Goal: Contribute content: Add original content to the website for others to see

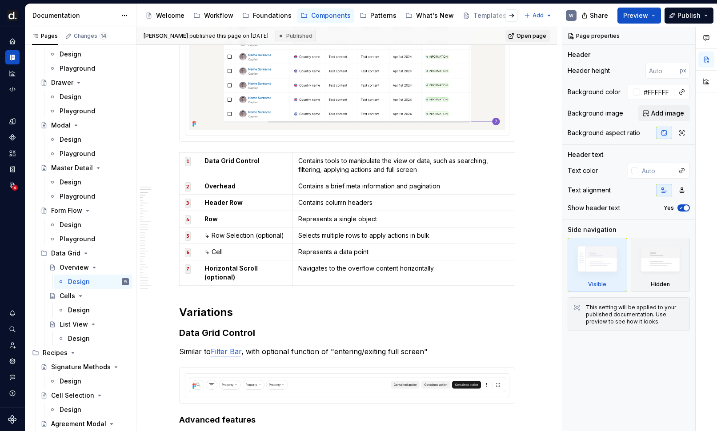
scroll to position [625, 0]
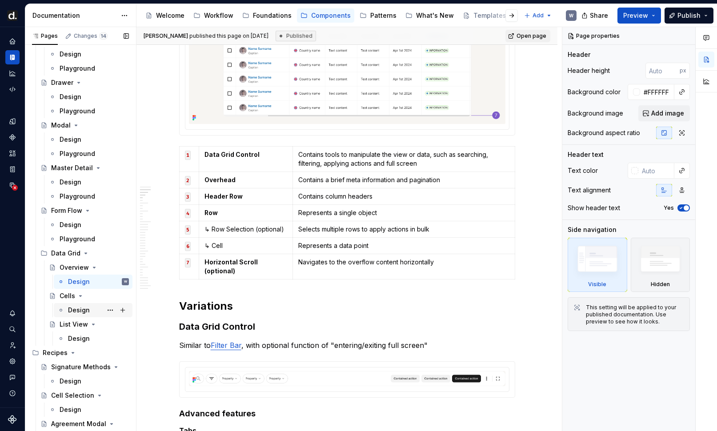
click at [85, 311] on div "Design" at bounding box center [79, 310] width 22 height 9
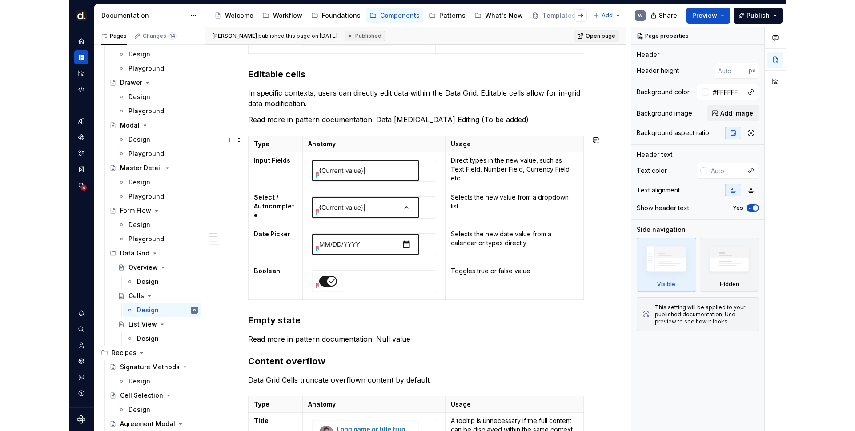
scroll to position [750, 0]
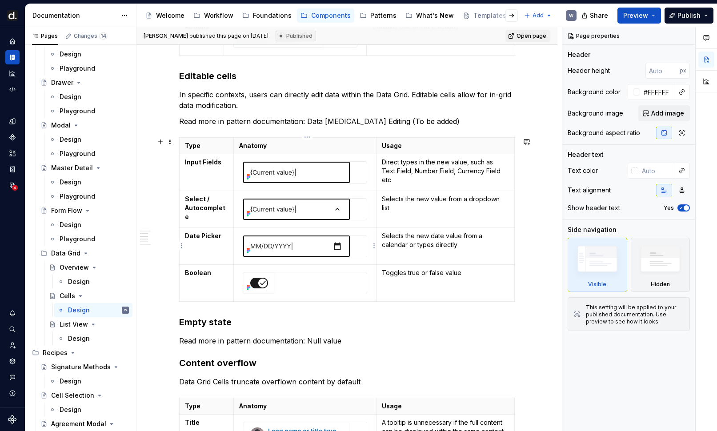
click at [315, 255] on img at bounding box center [296, 246] width 107 height 21
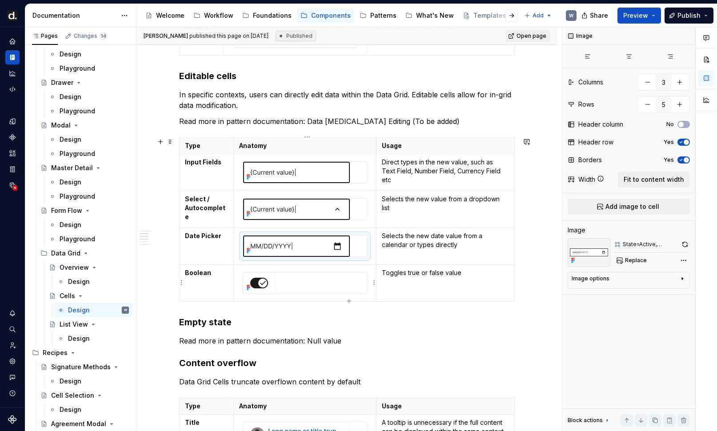
click at [314, 277] on div at bounding box center [305, 283] width 124 height 21
click at [316, 216] on img at bounding box center [296, 209] width 107 height 21
click at [323, 176] on img at bounding box center [296, 172] width 107 height 21
click at [324, 209] on img at bounding box center [296, 209] width 107 height 21
click at [320, 239] on img at bounding box center [296, 246] width 107 height 21
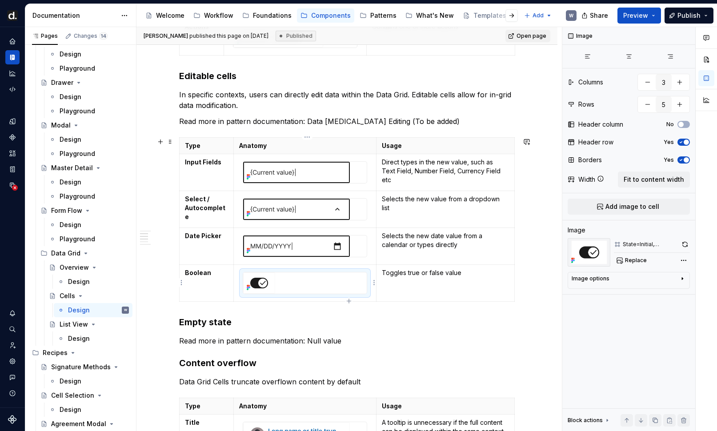
click at [314, 277] on div at bounding box center [305, 283] width 124 height 21
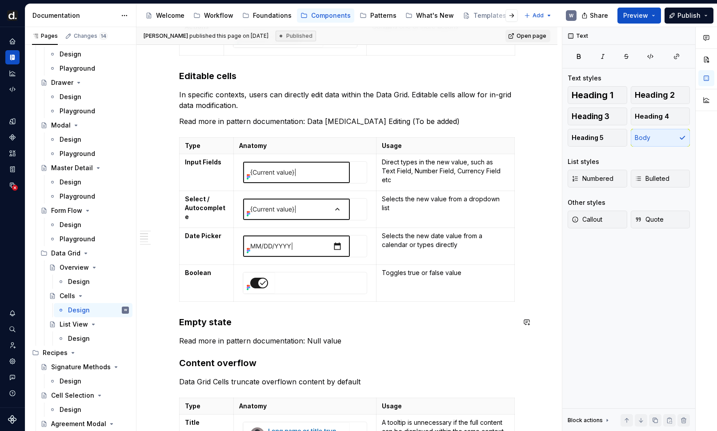
click at [184, 329] on div "Guideline Use cell types that correspond to the specific data type being displa…" at bounding box center [347, 343] width 336 height 1835
click at [183, 325] on h3 "Empty state" at bounding box center [347, 322] width 336 height 12
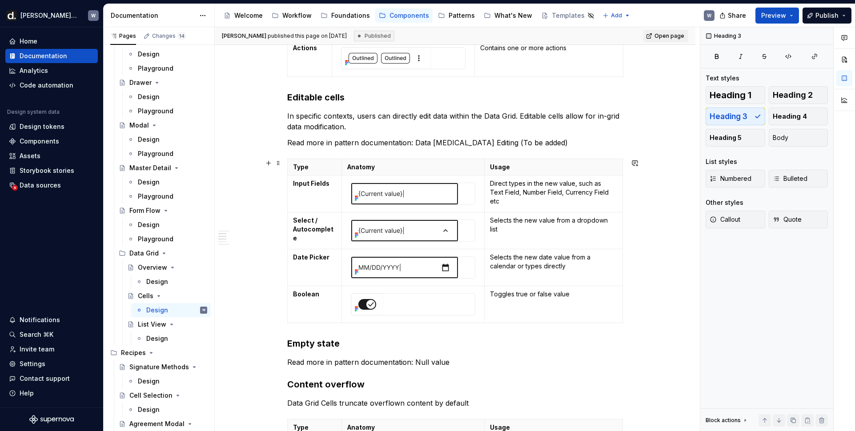
scroll to position [744, 0]
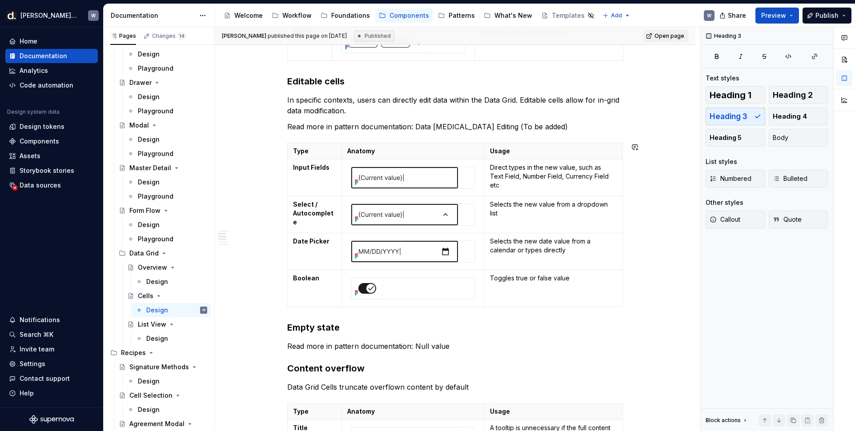
click at [488, 353] on div "Guideline Use cell types that correspond to the specific data type being displa…" at bounding box center [455, 348] width 336 height 1835
click at [475, 345] on p "Read more in pattern documentation: Null value" at bounding box center [455, 346] width 336 height 11
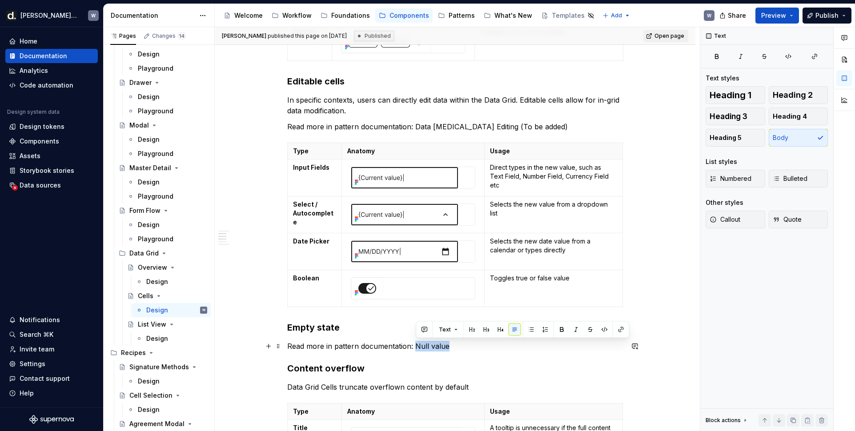
drag, startPoint x: 416, startPoint y: 344, endPoint x: 449, endPoint y: 345, distance: 33.3
click at [449, 345] on p "Read more in pattern documentation: Null value" at bounding box center [455, 346] width 336 height 11
click at [453, 349] on p "Read more in pattern documentation: Null value" at bounding box center [455, 346] width 336 height 11
drag, startPoint x: 417, startPoint y: 346, endPoint x: 451, endPoint y: 347, distance: 33.8
click at [451, 347] on p "Read more in pattern documentation: Null value" at bounding box center [455, 346] width 336 height 11
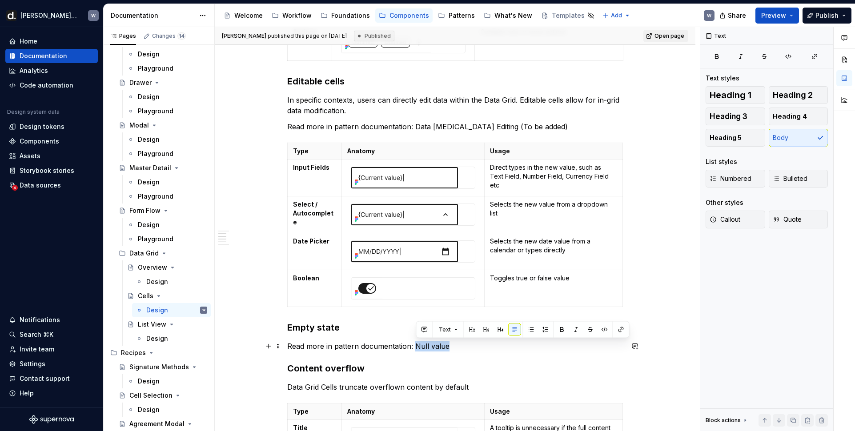
click at [459, 349] on p "Read more in pattern documentation: Null value" at bounding box center [455, 346] width 336 height 11
drag, startPoint x: 417, startPoint y: 345, endPoint x: 450, endPoint y: 346, distance: 32.9
click at [450, 346] on p "Read more in pattern documentation: Null value" at bounding box center [455, 346] width 336 height 11
click at [452, 349] on p "Read more in pattern documentation: Null value" at bounding box center [455, 346] width 336 height 11
drag, startPoint x: 417, startPoint y: 346, endPoint x: 448, endPoint y: 346, distance: 31.1
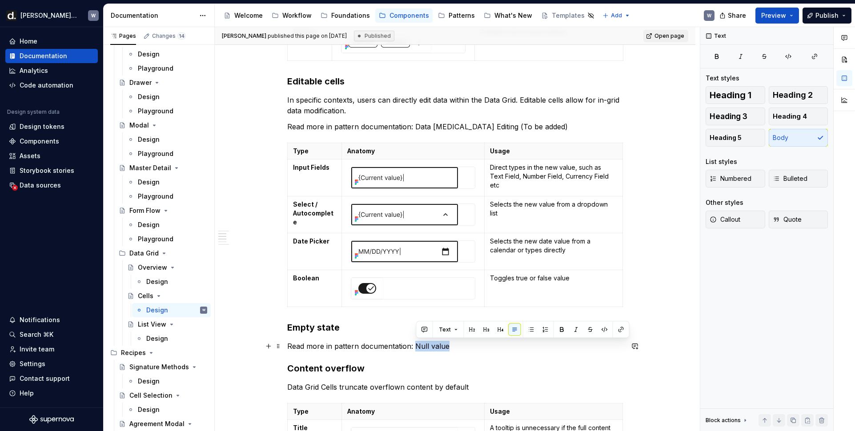
click at [448, 346] on p "Read more in pattern documentation: Null value" at bounding box center [455, 346] width 336 height 11
click at [451, 349] on p "Read more in pattern documentation: Null value" at bounding box center [455, 346] width 336 height 11
drag, startPoint x: 417, startPoint y: 345, endPoint x: 453, endPoint y: 346, distance: 36.0
click at [453, 346] on p "Read more in pattern documentation: Null value" at bounding box center [455, 346] width 336 height 11
click at [455, 347] on p "Read more in pattern documentation: Null value" at bounding box center [455, 346] width 336 height 11
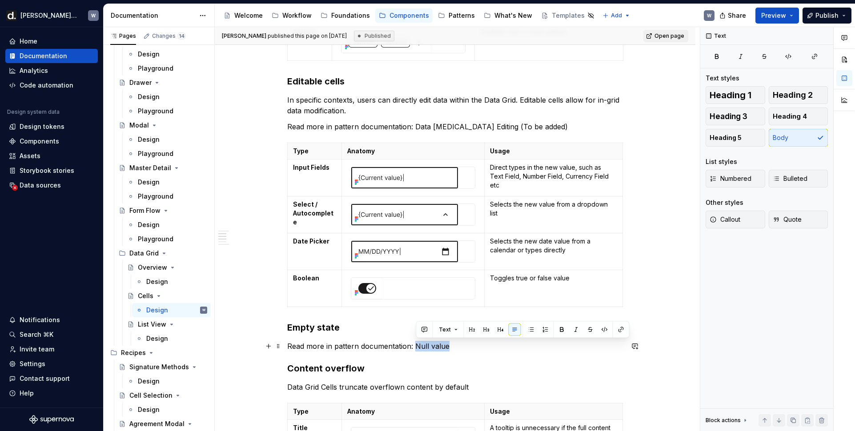
drag, startPoint x: 416, startPoint y: 347, endPoint x: 454, endPoint y: 347, distance: 38.2
click at [454, 347] on p "Read more in pattern documentation: Null value" at bounding box center [455, 346] width 336 height 11
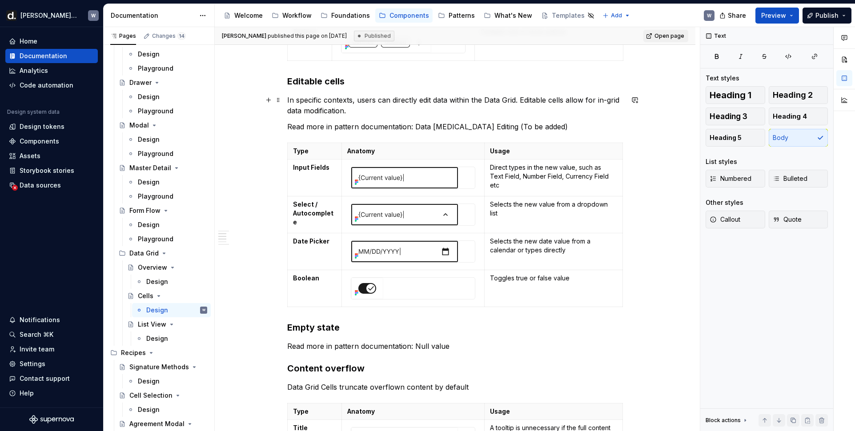
click at [402, 116] on div "Guideline Use cell types that correspond to the specific data type being displa…" at bounding box center [455, 348] width 336 height 1835
click at [401, 113] on p "In specific contexts, users can directly edit data within the Data Grid. Editab…" at bounding box center [455, 105] width 336 height 21
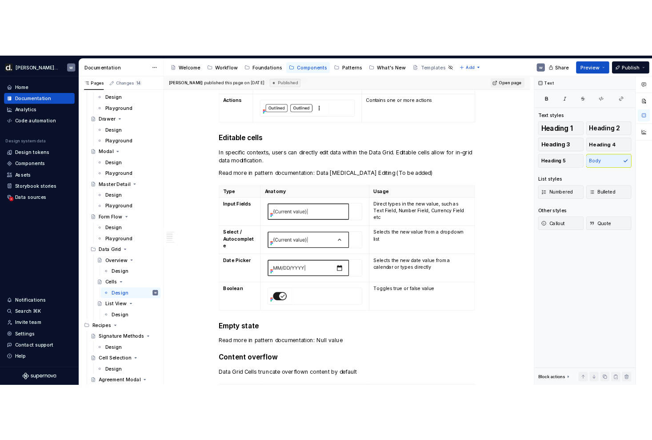
scroll to position [754, 0]
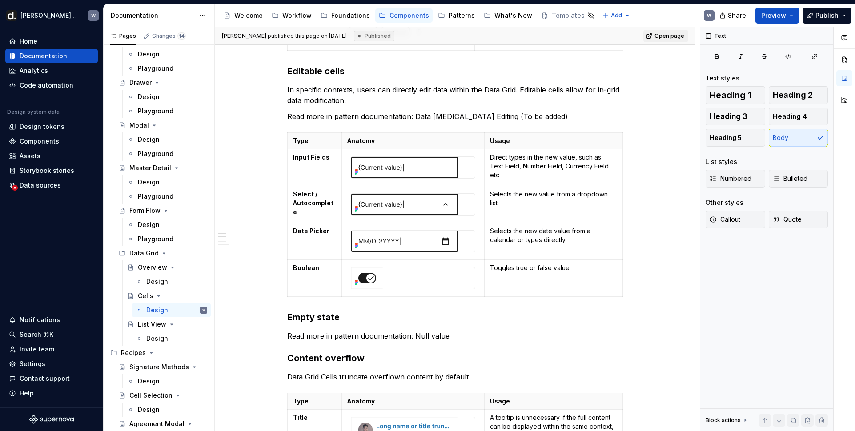
click at [651, 10] on div "Accessibility guide for tree Page tree. Navigate the tree with the arrow keys. …" at bounding box center [468, 15] width 507 height 23
click at [595, 108] on div "Guideline Use cell types that correspond to the specific data type being displa…" at bounding box center [455, 338] width 336 height 1835
click at [587, 116] on p "Read more in pattern documentation: Data [MEDICAL_DATA] Editing (To be added)" at bounding box center [455, 116] width 336 height 11
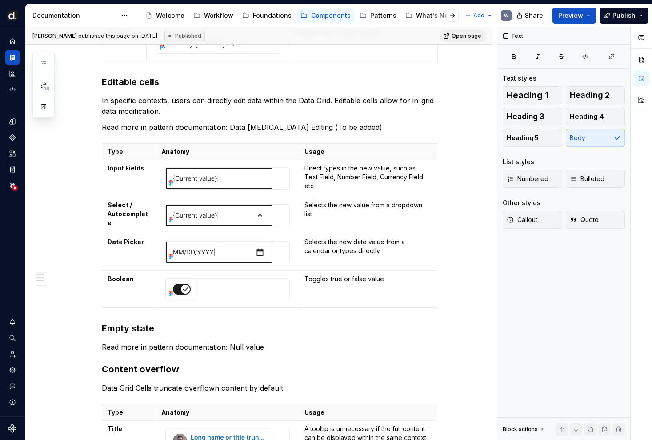
scroll to position [765, 0]
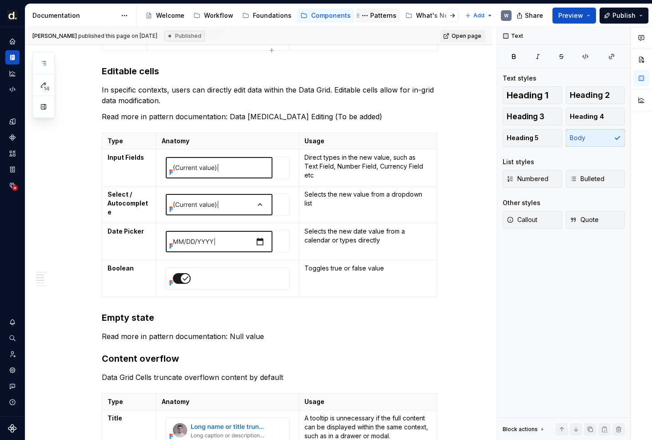
click at [377, 18] on div "Patterns" at bounding box center [383, 15] width 26 height 9
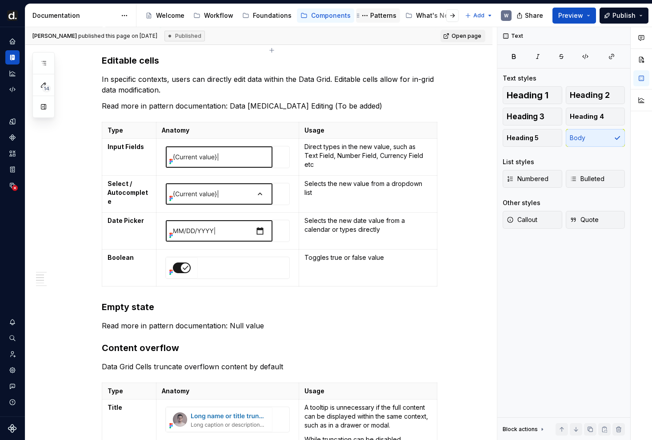
scroll to position [754, 0]
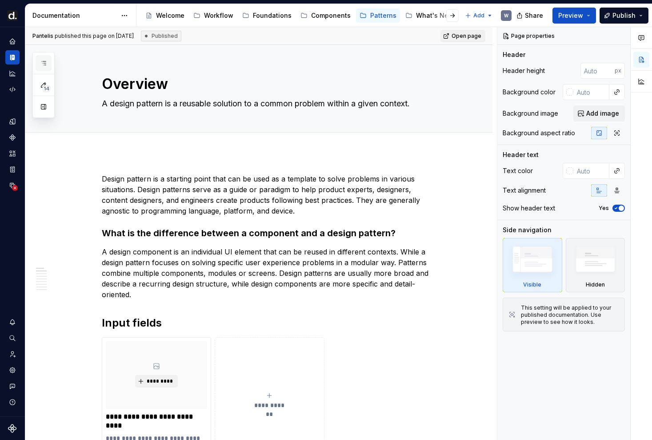
click at [48, 60] on button "button" at bounding box center [44, 63] width 16 height 16
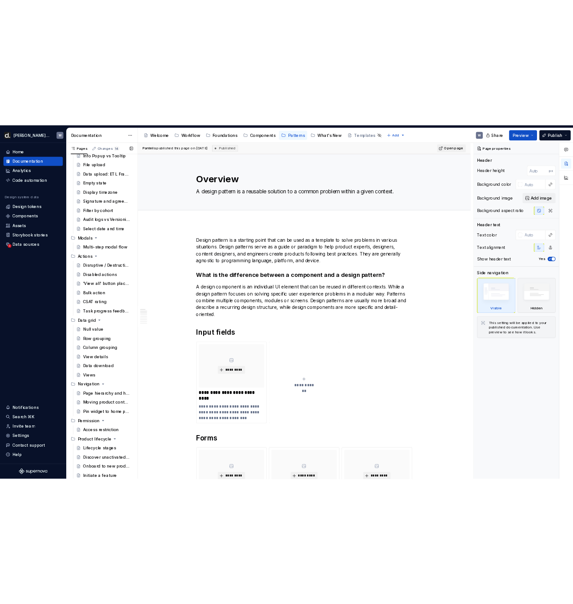
scroll to position [251, 0]
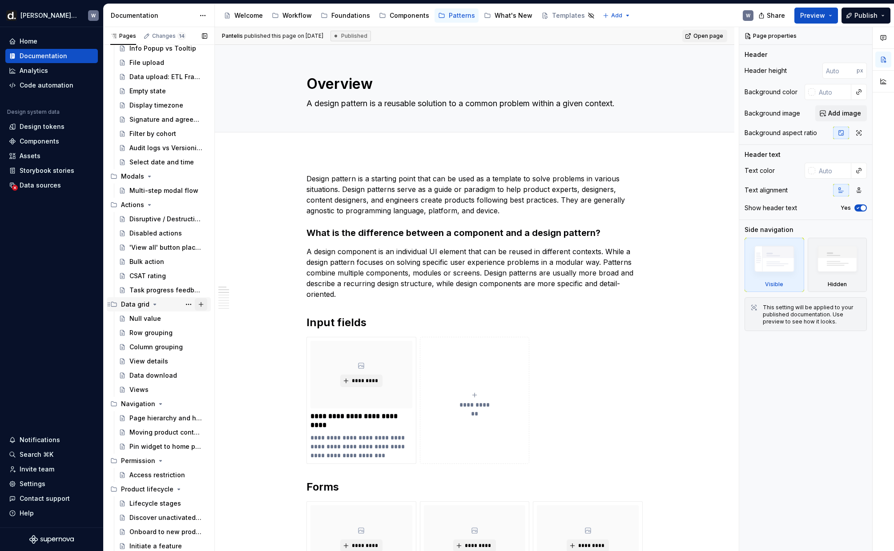
click at [205, 304] on button "Page tree" at bounding box center [201, 304] width 12 height 12
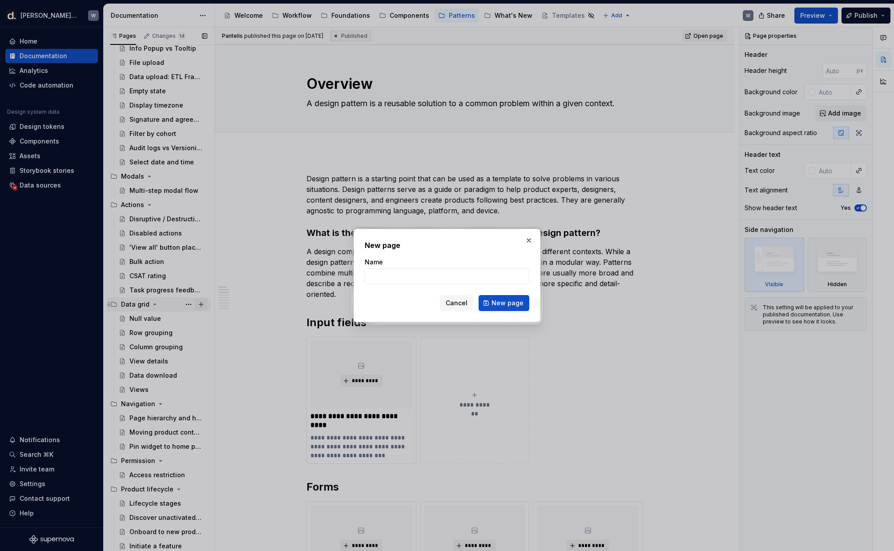
type textarea "*"
type input "Editing"
click at [506, 307] on span "New page" at bounding box center [507, 303] width 32 height 9
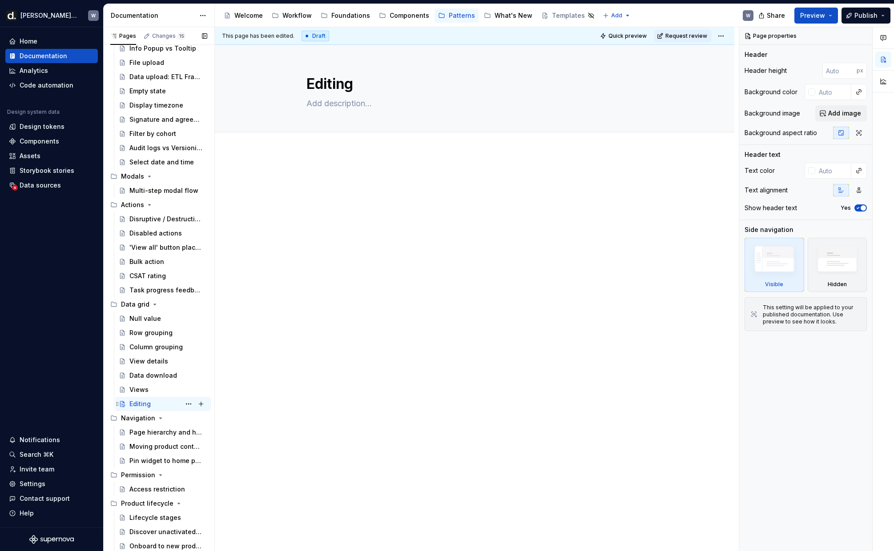
click at [154, 404] on div "Editing W" at bounding box center [168, 404] width 78 height 12
click at [189, 404] on button "Page tree" at bounding box center [188, 404] width 12 height 12
type textarea "*"
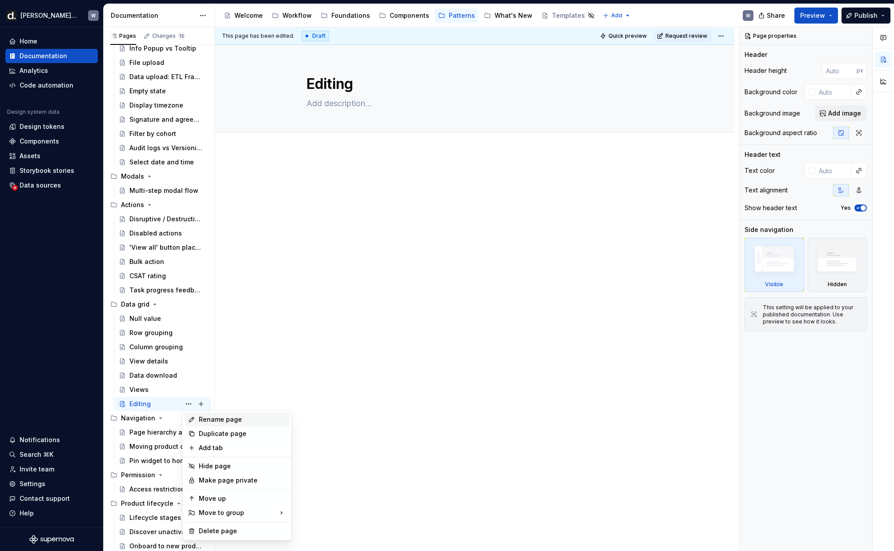
click at [203, 417] on div "Rename page" at bounding box center [242, 419] width 87 height 9
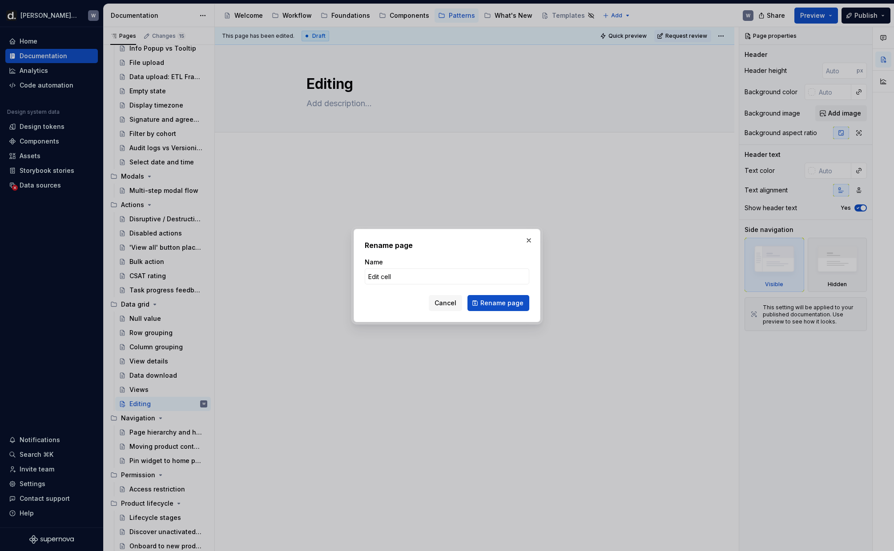
type input "Edit cells"
click at [511, 298] on button "Rename page" at bounding box center [498, 303] width 62 height 16
type textarea "*"
type textarea "Edit cells"
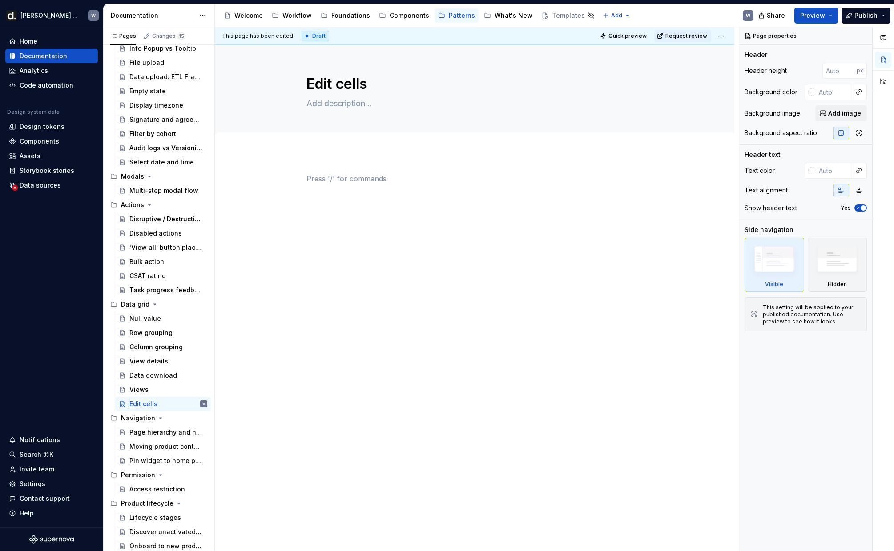
click at [368, 180] on p at bounding box center [474, 178] width 336 height 11
type textarea "*"
click at [414, 182] on p at bounding box center [474, 178] width 336 height 11
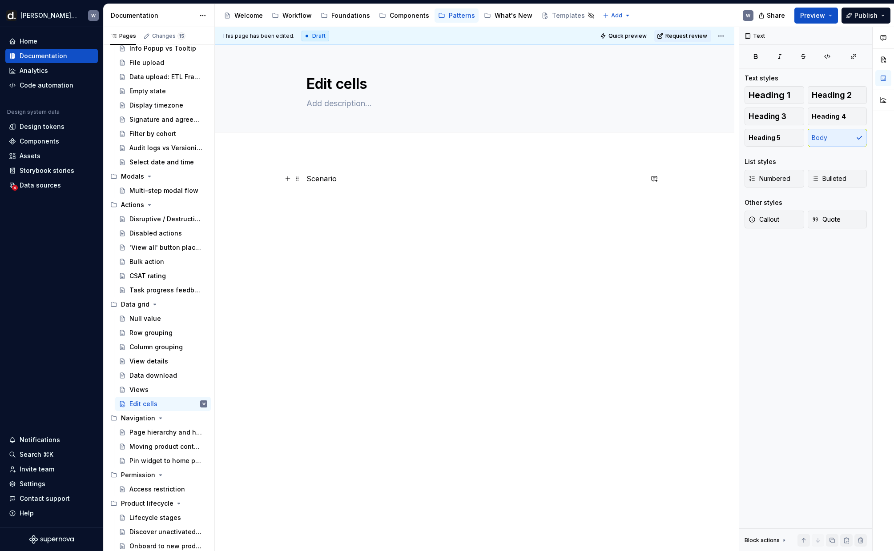
click at [329, 176] on p "Scenario" at bounding box center [474, 178] width 336 height 11
click at [361, 161] on button "button" at bounding box center [364, 162] width 12 height 12
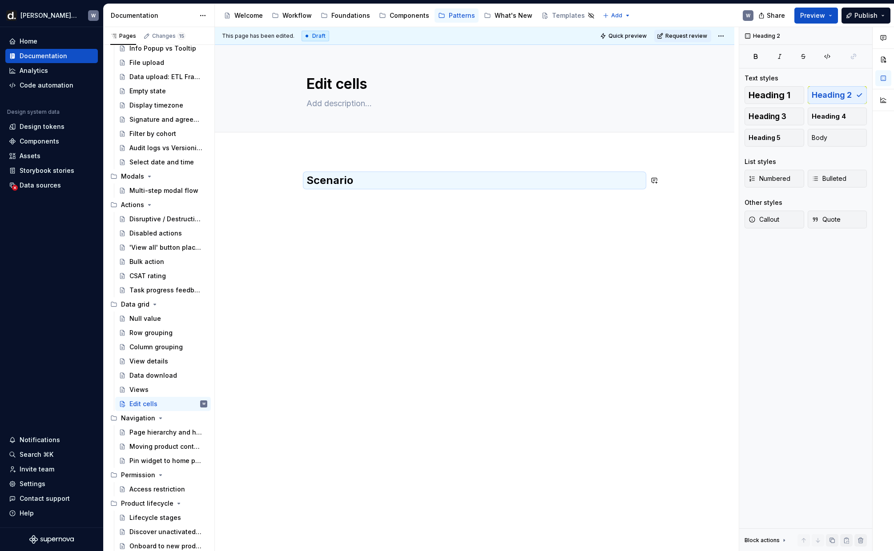
click at [362, 181] on h2 "Scenario" at bounding box center [474, 180] width 336 height 14
click at [343, 180] on h2 "Scenario" at bounding box center [474, 180] width 336 height 14
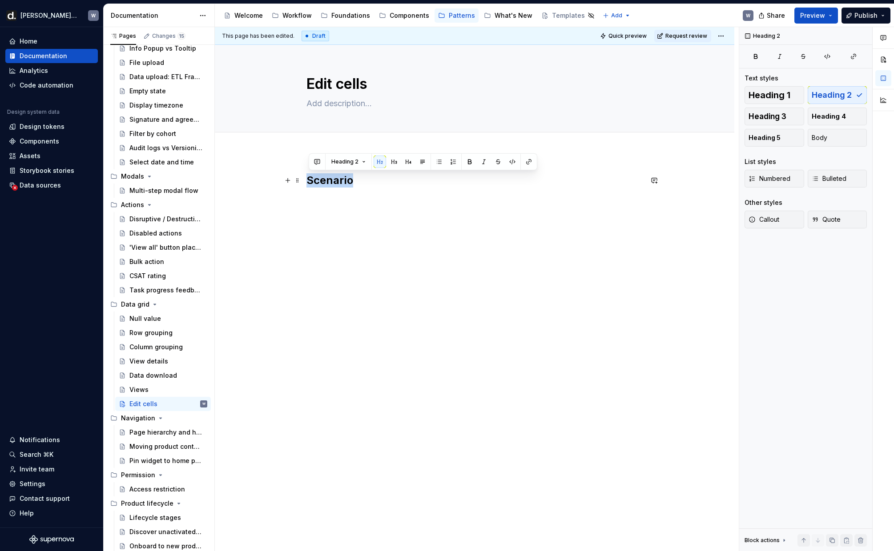
click at [343, 180] on h2 "Scenario" at bounding box center [474, 180] width 336 height 14
copy h2 "Scenario"
click at [344, 246] on div "Scenario" at bounding box center [474, 267] width 519 height 231
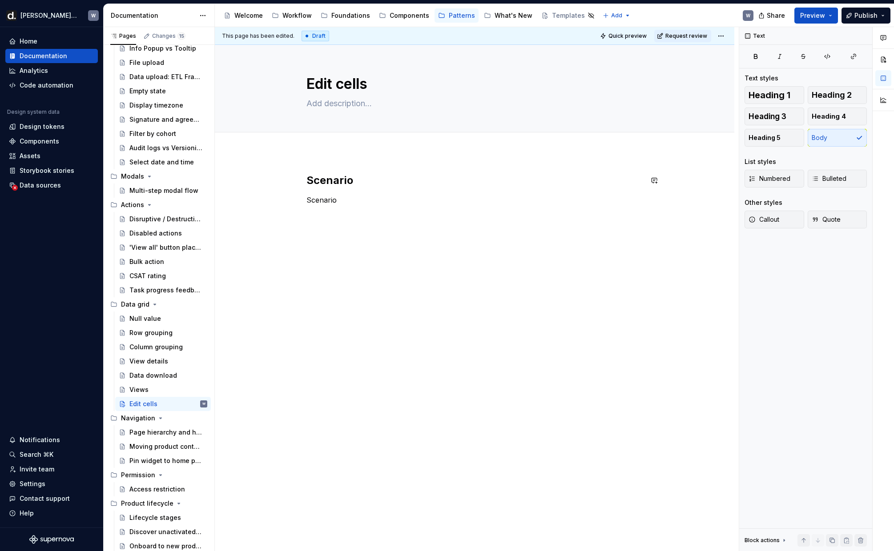
click at [328, 198] on p "Scenario" at bounding box center [474, 200] width 336 height 11
click at [362, 184] on button "button" at bounding box center [364, 183] width 12 height 12
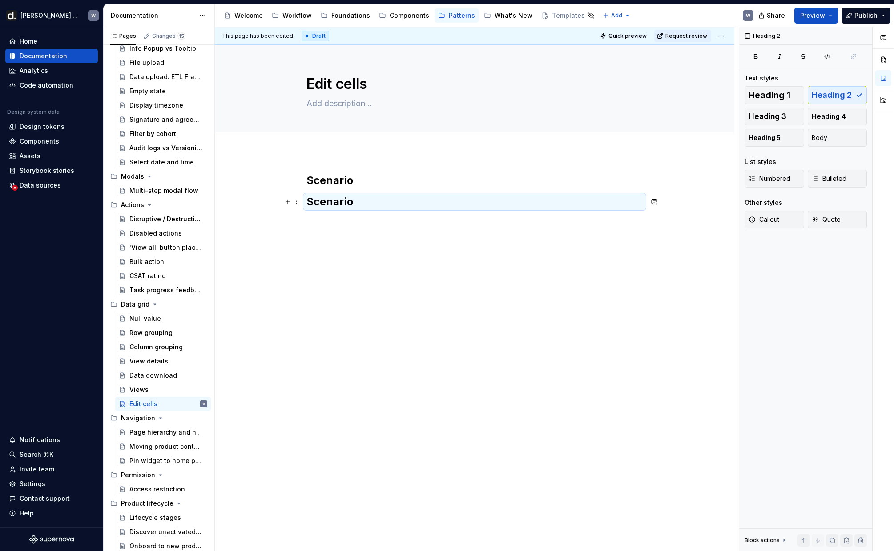
click at [335, 202] on h2 "Scenario" at bounding box center [474, 202] width 336 height 14
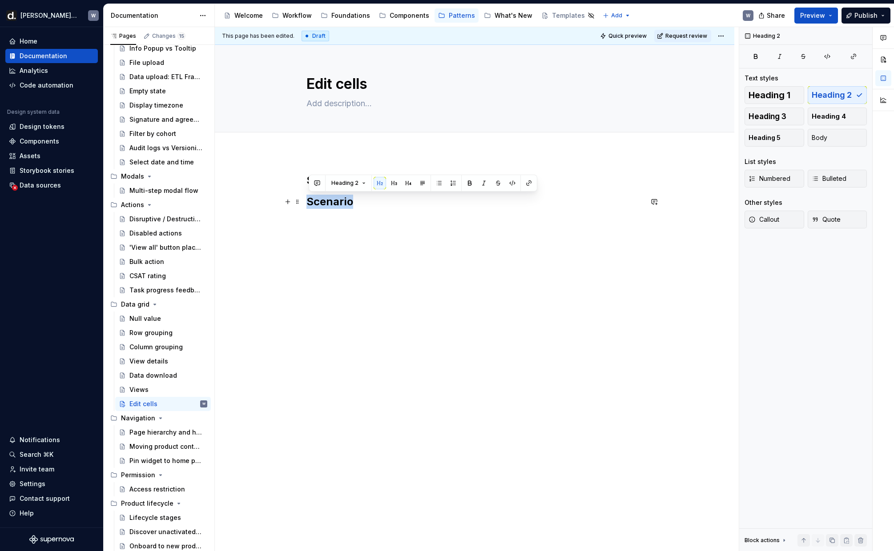
click at [335, 202] on h2 "Scenario" at bounding box center [474, 202] width 336 height 14
click at [448, 214] on div "Scenario Solution" at bounding box center [474, 196] width 336 height 46
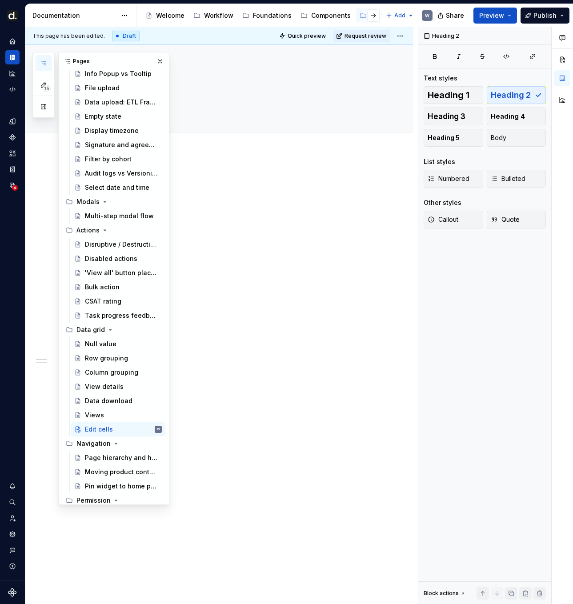
scroll to position [212, 0]
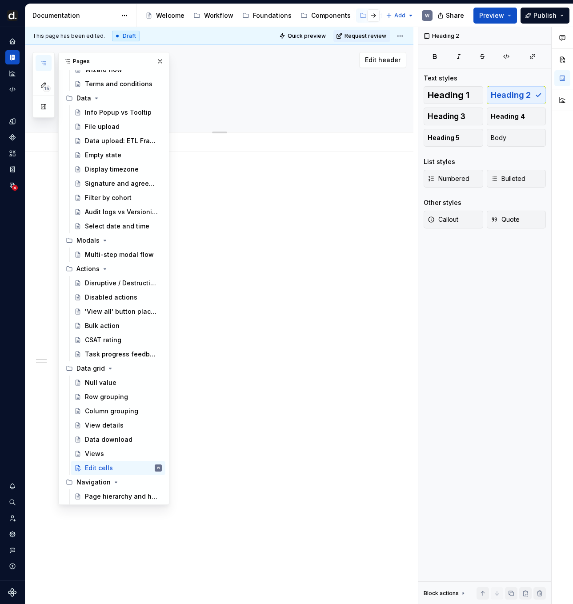
click at [241, 122] on div "Edit cells" at bounding box center [230, 88] width 296 height 87
click at [163, 60] on button "button" at bounding box center [160, 61] width 12 height 12
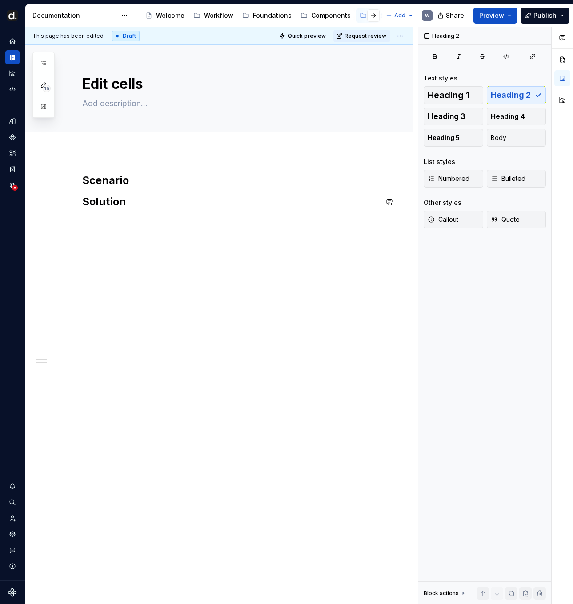
click at [133, 184] on h2 "Scenario" at bounding box center [230, 180] width 296 height 14
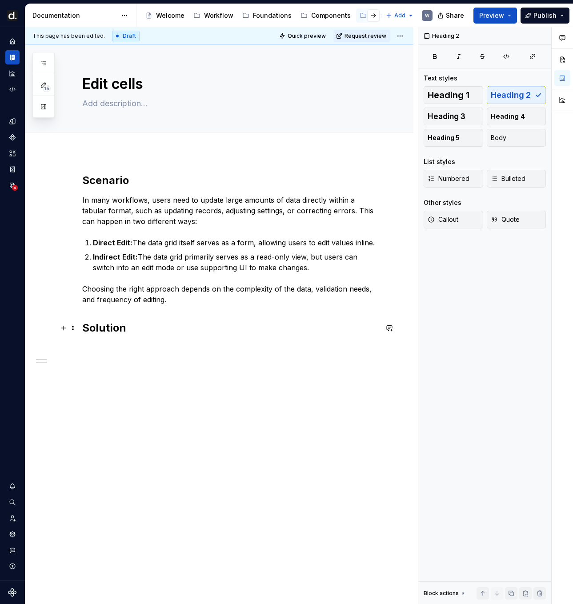
click at [145, 334] on h2 "Solution" at bounding box center [230, 328] width 296 height 14
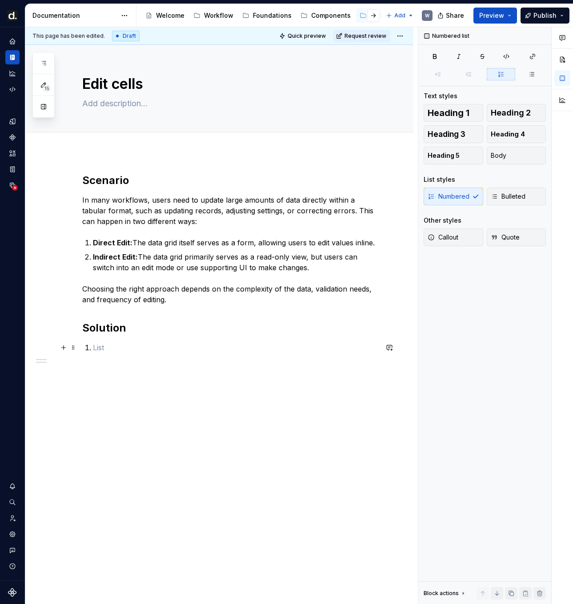
click at [116, 351] on p at bounding box center [235, 347] width 285 height 11
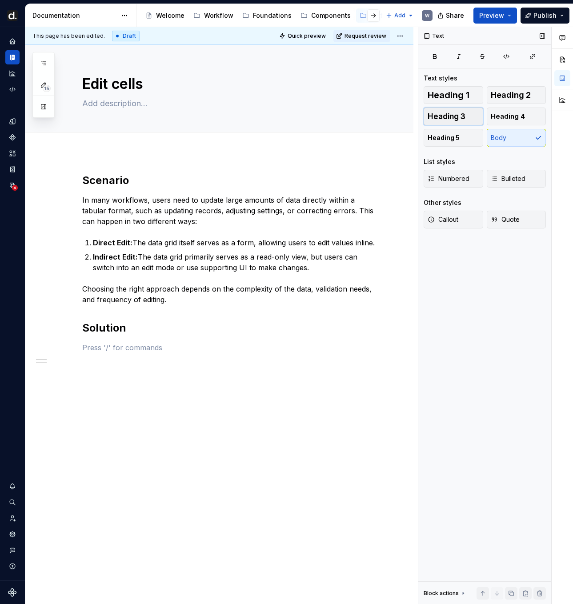
click at [448, 117] on span "Heading 3" at bounding box center [447, 116] width 38 height 9
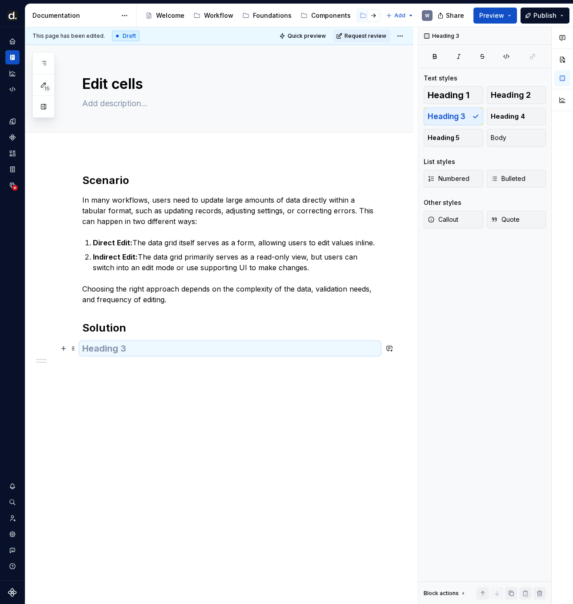
click at [119, 350] on h3 at bounding box center [230, 348] width 296 height 12
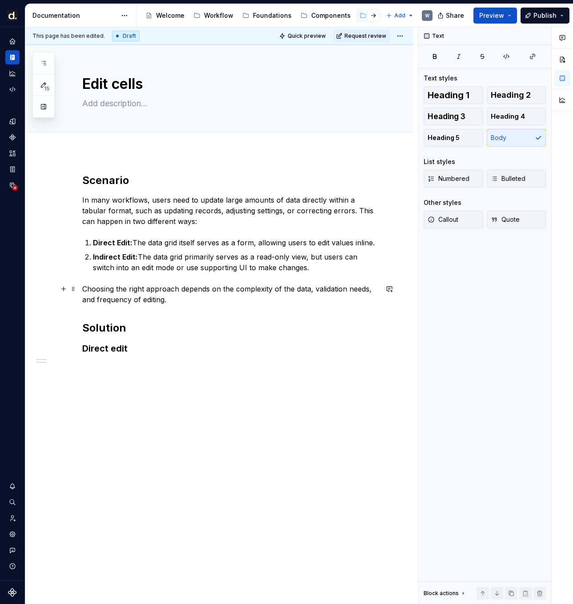
click at [191, 303] on p "Choosing the right approach depends on the complexity of the data, validation n…" at bounding box center [230, 294] width 296 height 21
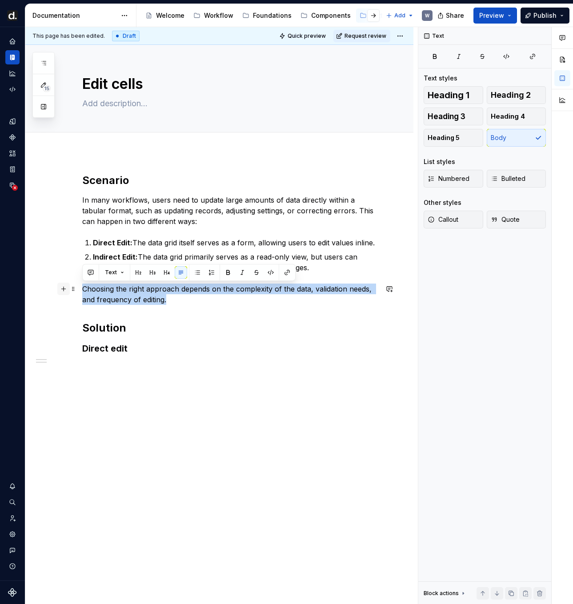
drag, startPoint x: 192, startPoint y: 301, endPoint x: 58, endPoint y: 289, distance: 134.8
click at [82, 289] on div "Scenario In many workflows, users need to update large amounts of data directly…" at bounding box center [230, 278] width 296 height 210
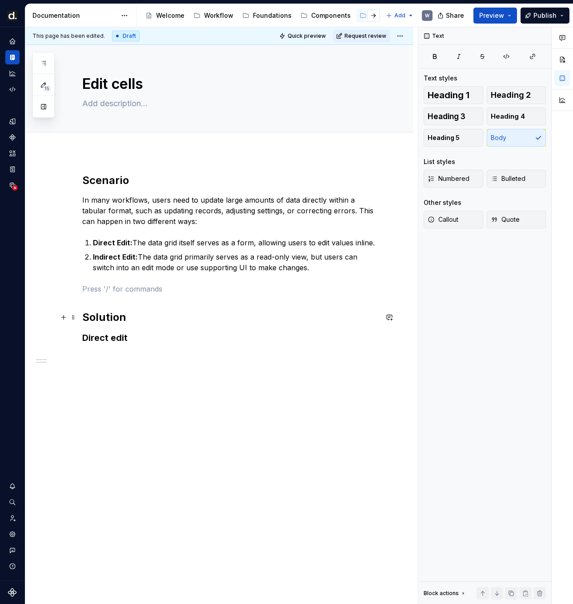
click at [148, 317] on h2 "Solution" at bounding box center [230, 317] width 296 height 14
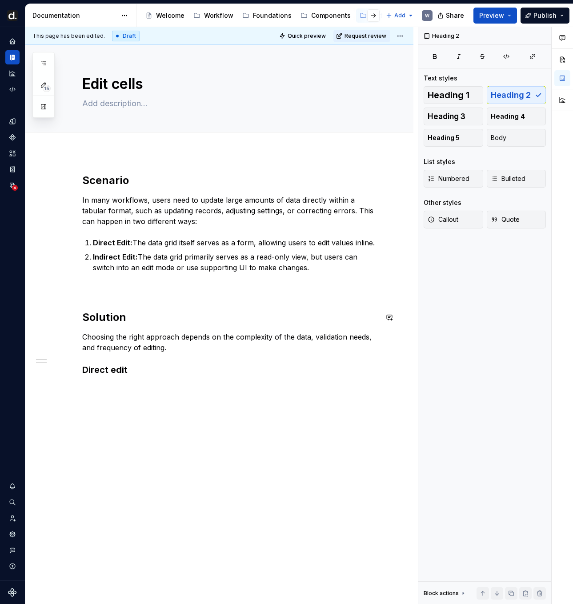
click at [110, 294] on div "Scenario In many workflows, users need to update large amounts of data directly…" at bounding box center [230, 283] width 296 height 221
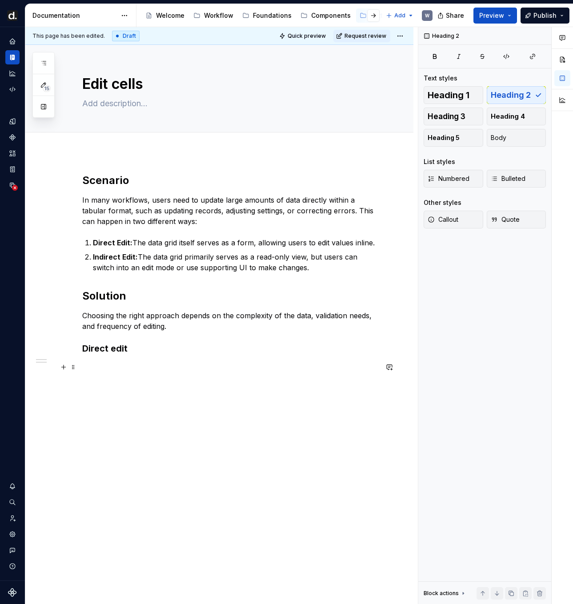
click at [117, 362] on p at bounding box center [230, 367] width 296 height 11
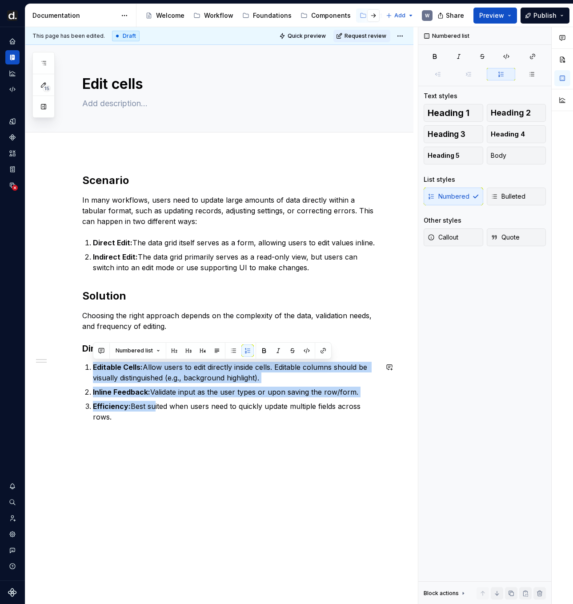
drag, startPoint x: 151, startPoint y: 400, endPoint x: 136, endPoint y: 358, distance: 44.3
click at [136, 358] on div "Scenario In many workflows, users need to update large amounts of data directly…" at bounding box center [230, 297] width 296 height 249
click at [244, 351] on button "button" at bounding box center [247, 351] width 12 height 12
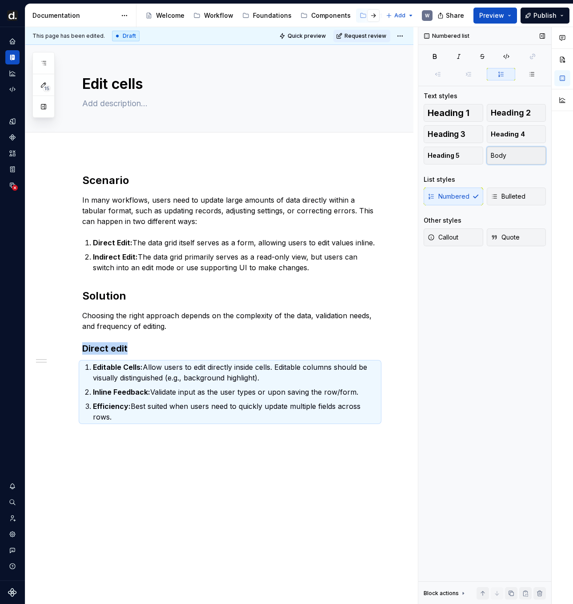
click at [500, 154] on span "Body" at bounding box center [499, 155] width 16 height 9
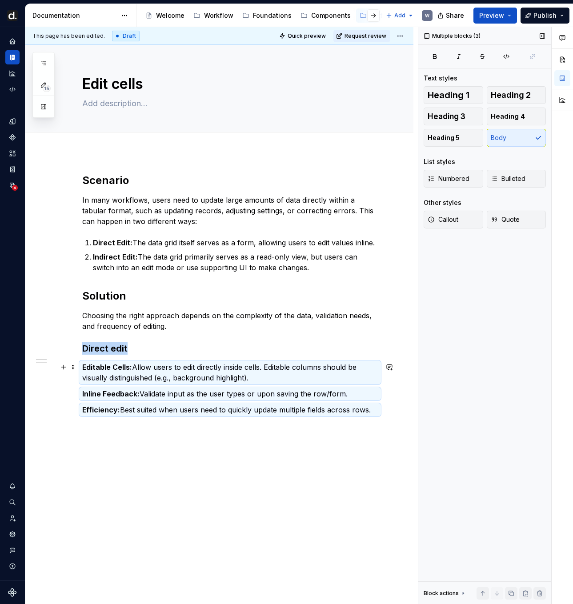
click at [142, 373] on p "Editable Cells: Allow users to edit directly inside cells. Editable columns sho…" at bounding box center [230, 372] width 296 height 21
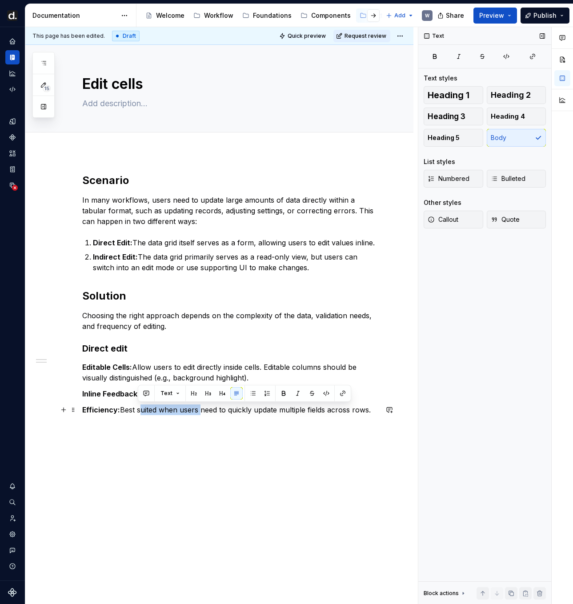
drag, startPoint x: 137, startPoint y: 410, endPoint x: 199, endPoint y: 412, distance: 62.3
click at [199, 412] on p "Efficiency: Best suited when users need to quickly update multiple fields acros…" at bounding box center [230, 410] width 296 height 11
click at [212, 419] on div "Scenario In many workflows, users need to update large amounts of data directly…" at bounding box center [230, 299] width 296 height 253
click at [261, 380] on p "Editable Cells: Allow users to edit directly inside cells. Editable columns sho…" at bounding box center [230, 372] width 296 height 21
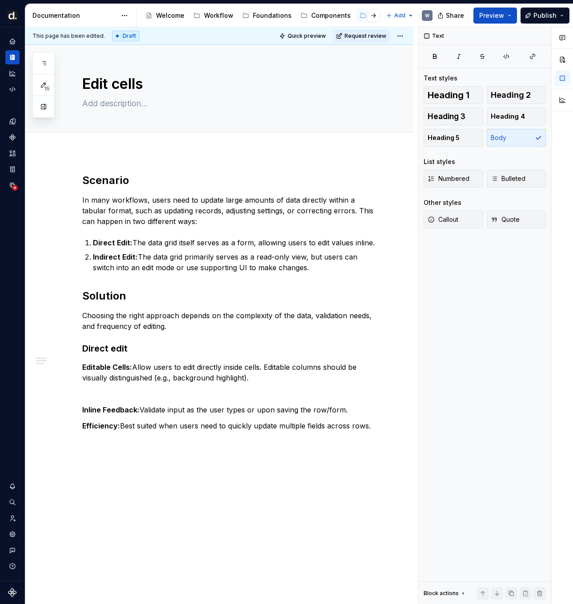
type textarea "*"
